Goal: Find specific page/section

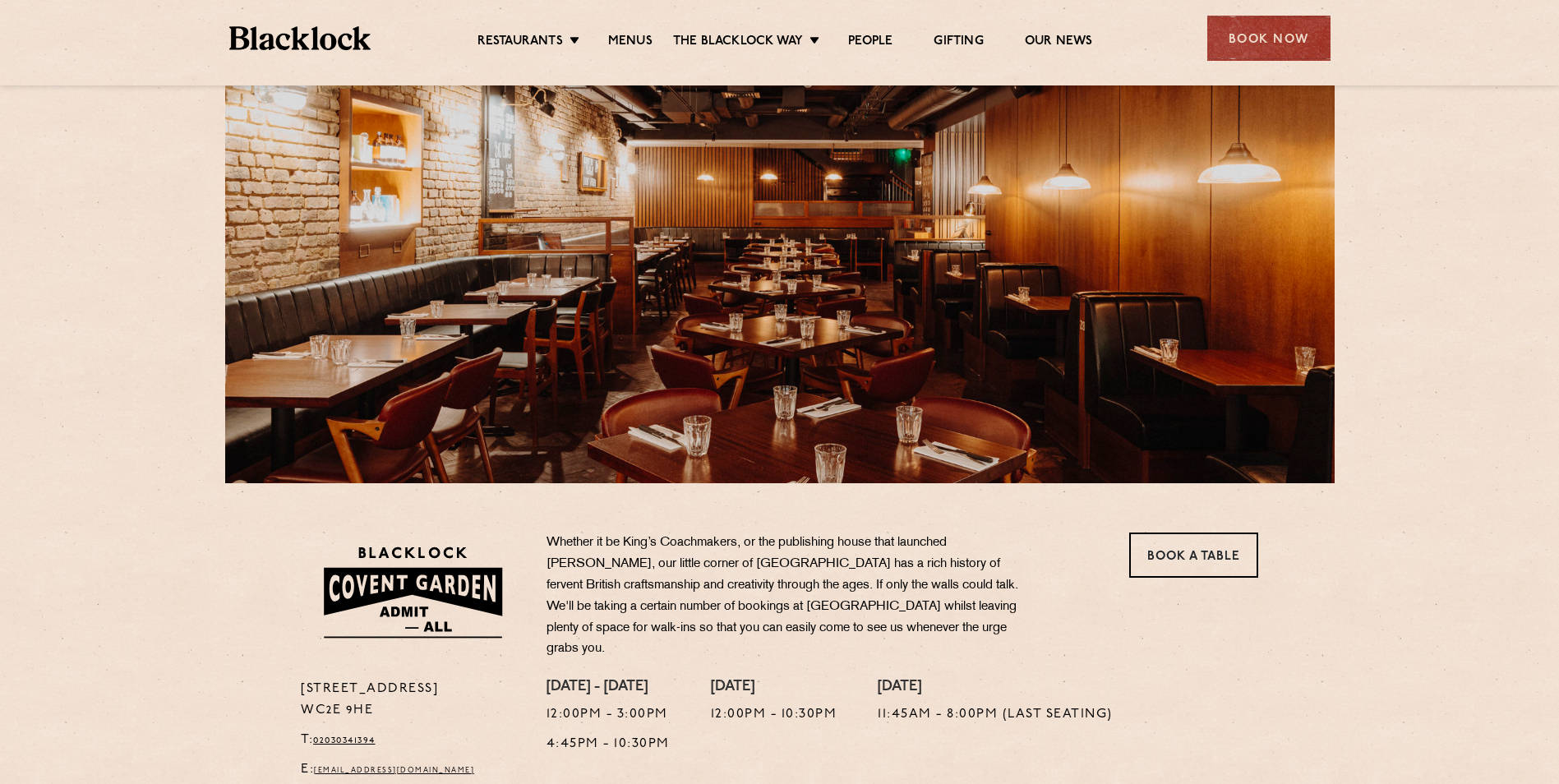
scroll to position [107, 0]
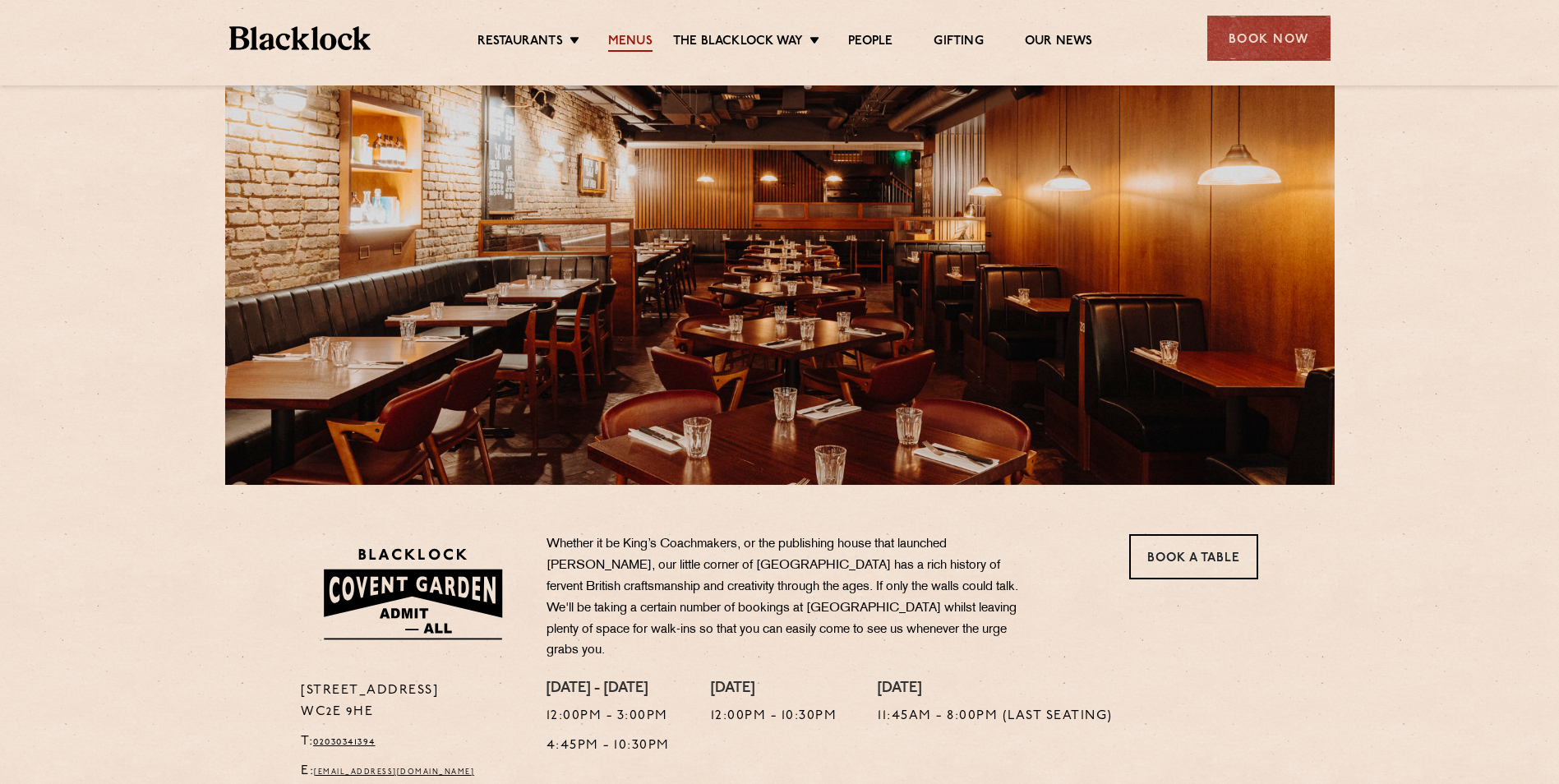
click at [632, 37] on link "Menus" at bounding box center [630, 42] width 44 height 18
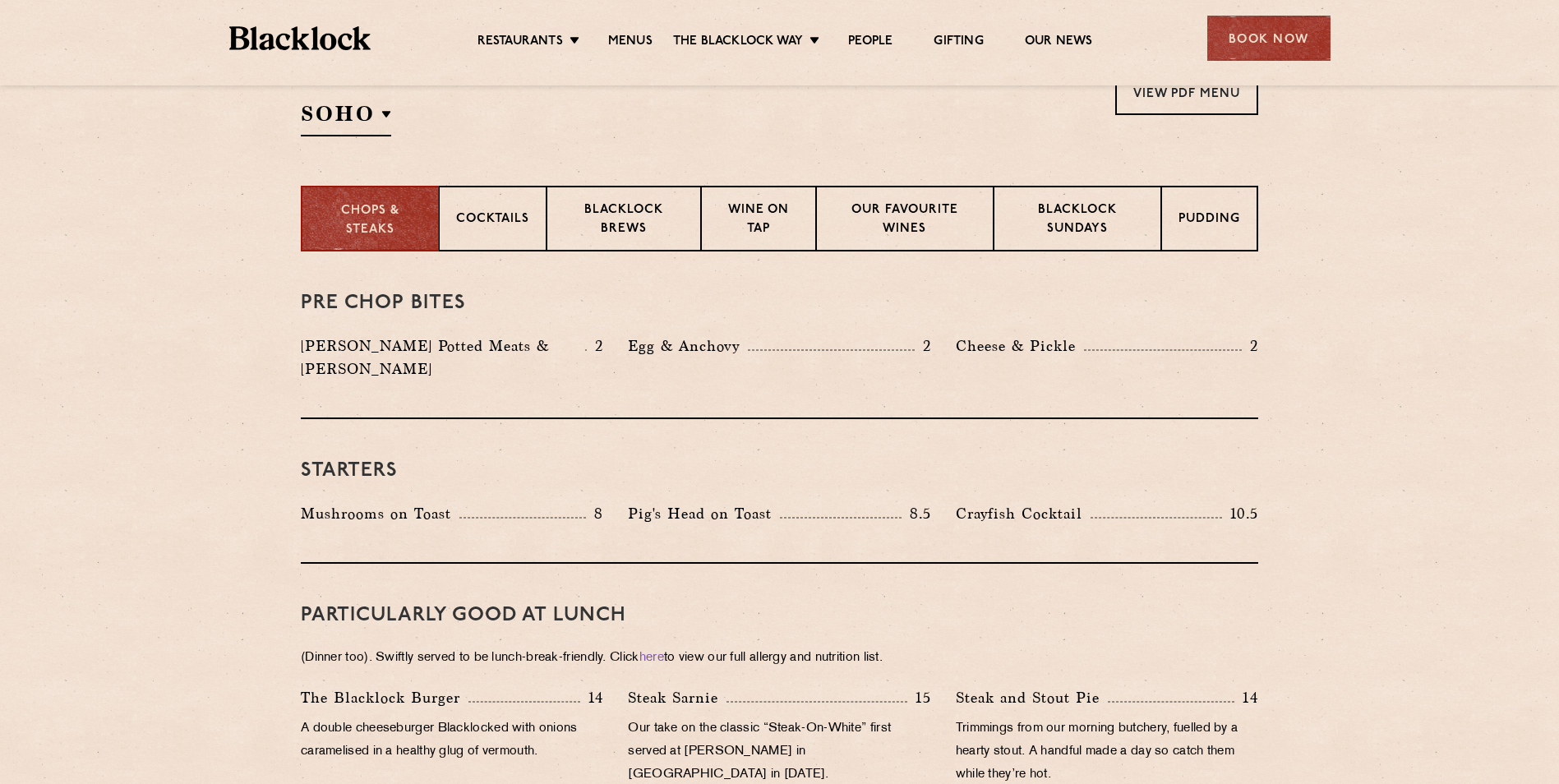
scroll to position [329, 0]
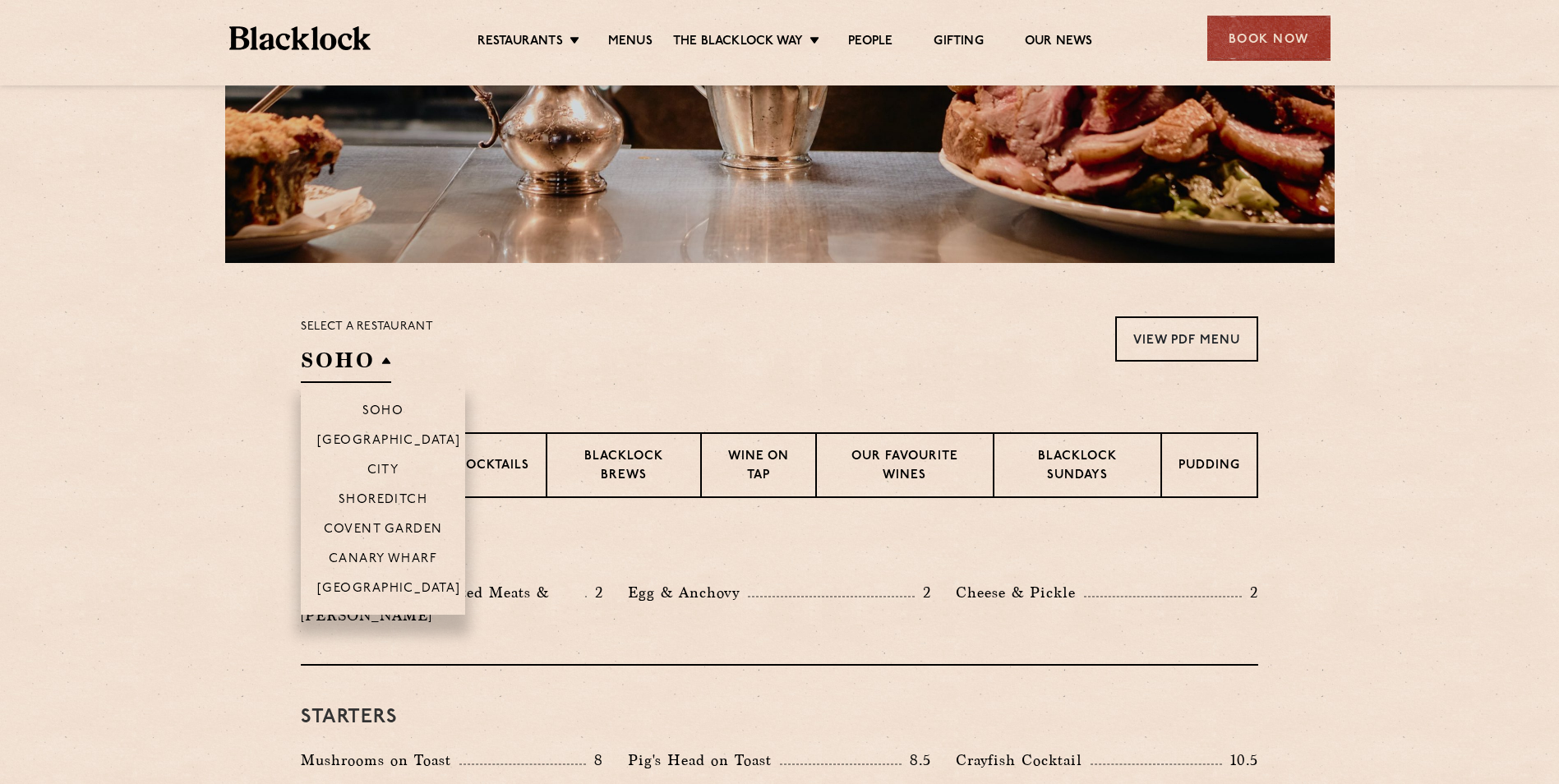
click at [357, 373] on h2 "SOHO" at bounding box center [346, 364] width 91 height 37
click at [387, 520] on li "Covent Garden" at bounding box center [383, 528] width 164 height 30
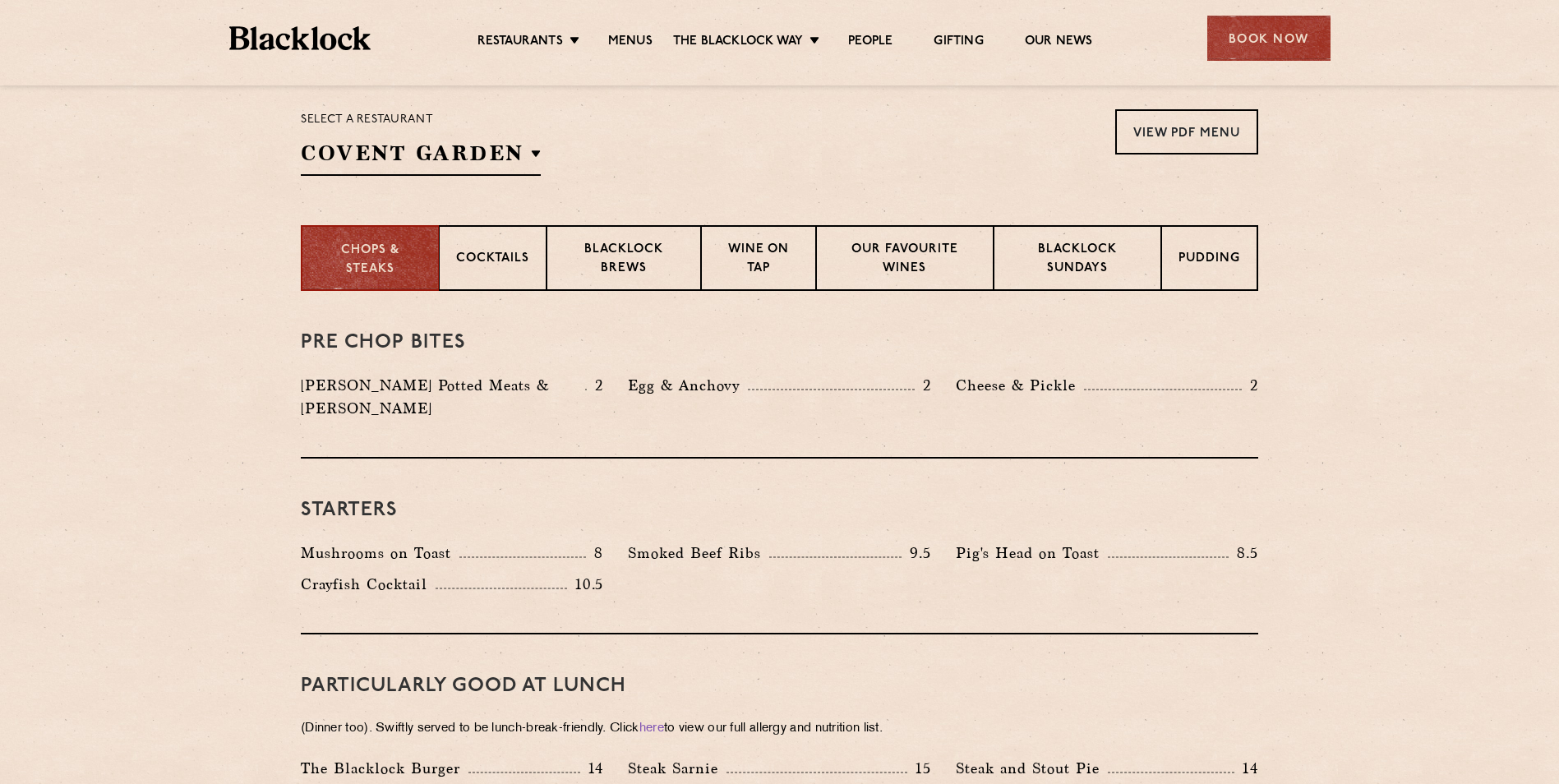
scroll to position [411, 0]
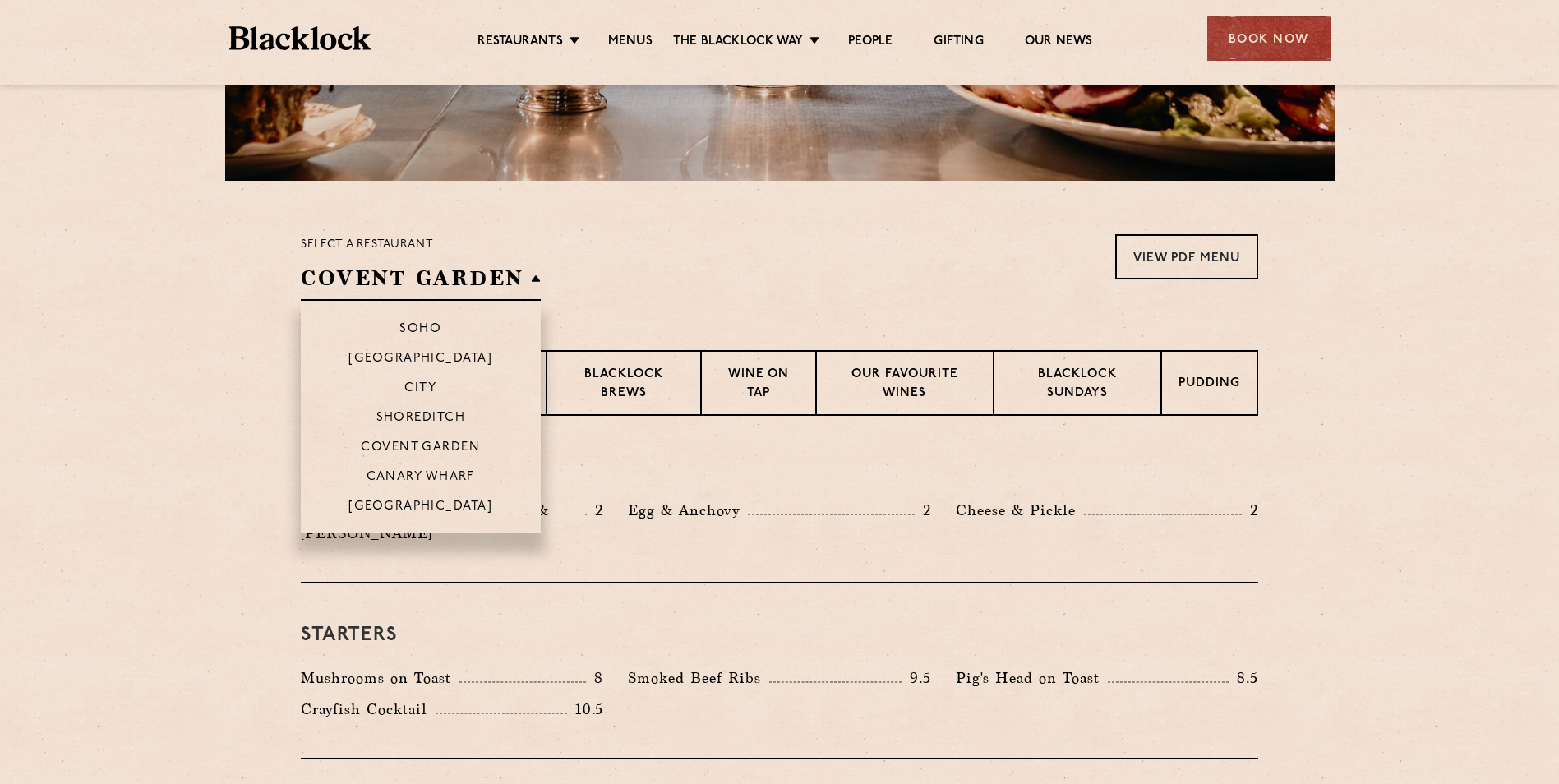
click at [408, 321] on li "Soho" at bounding box center [421, 321] width 240 height 42
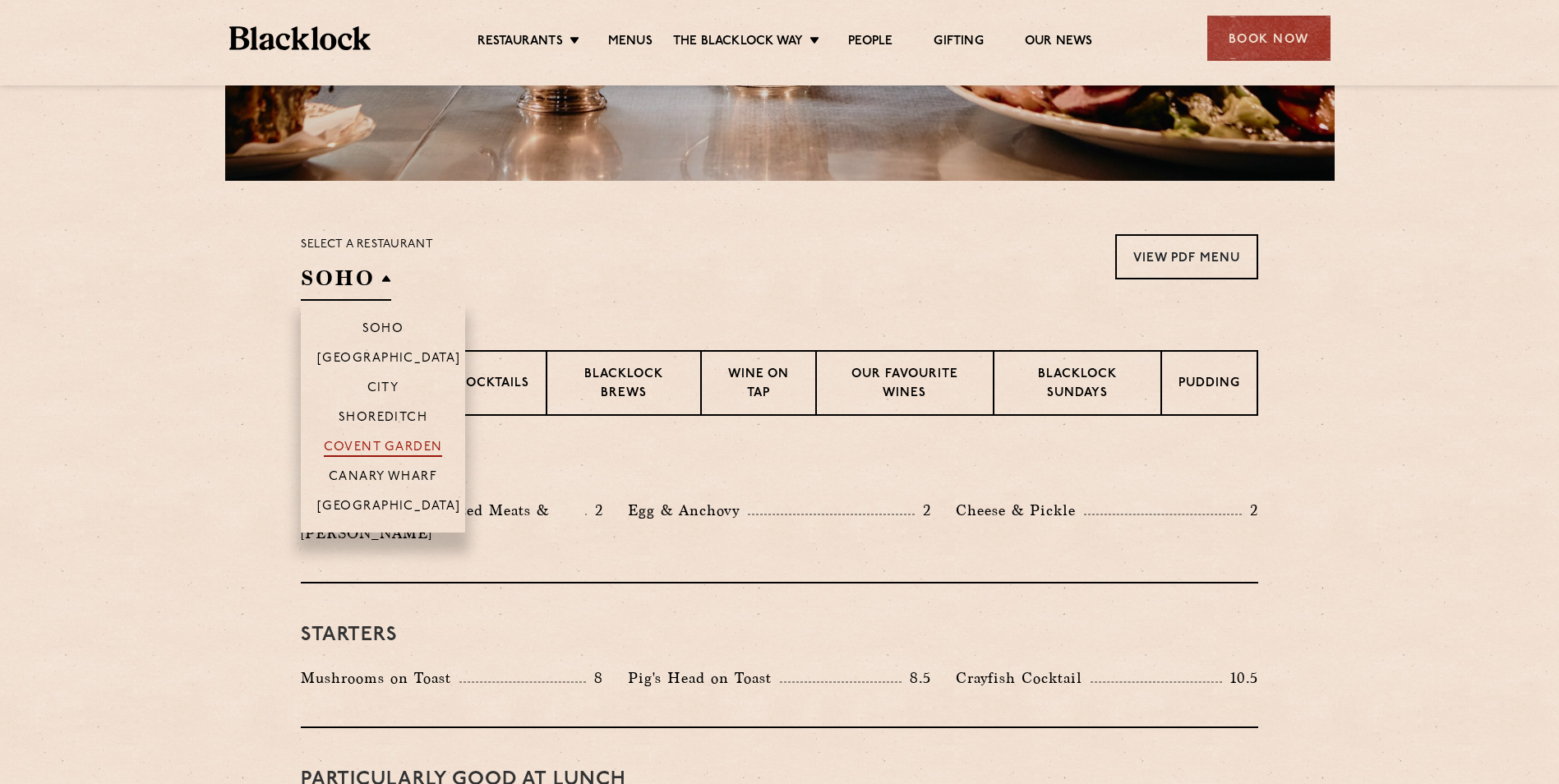
click at [379, 442] on p "Covent Garden" at bounding box center [382, 449] width 119 height 17
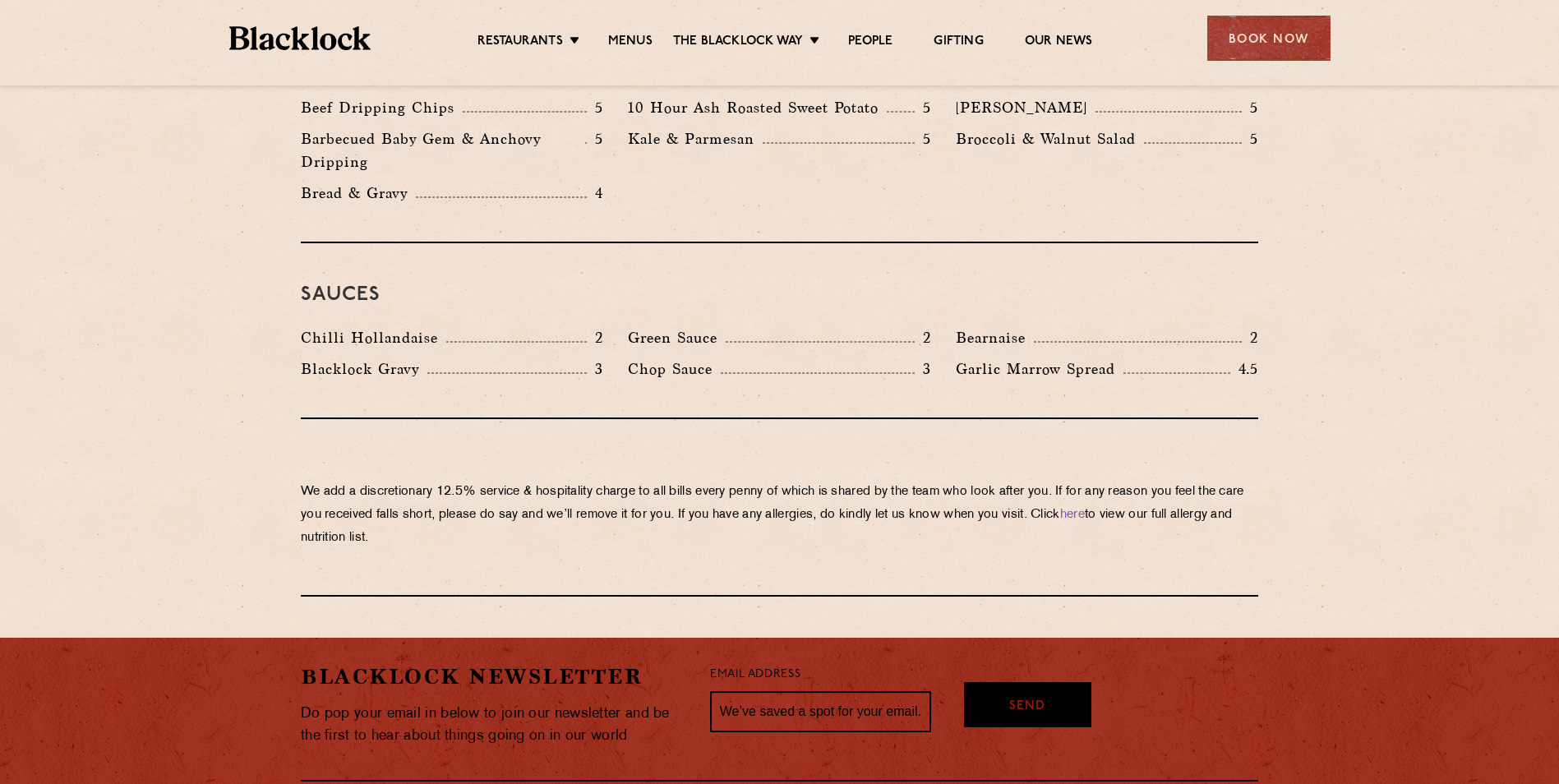
scroll to position [2629, 0]
